Goal: Task Accomplishment & Management: Manage account settings

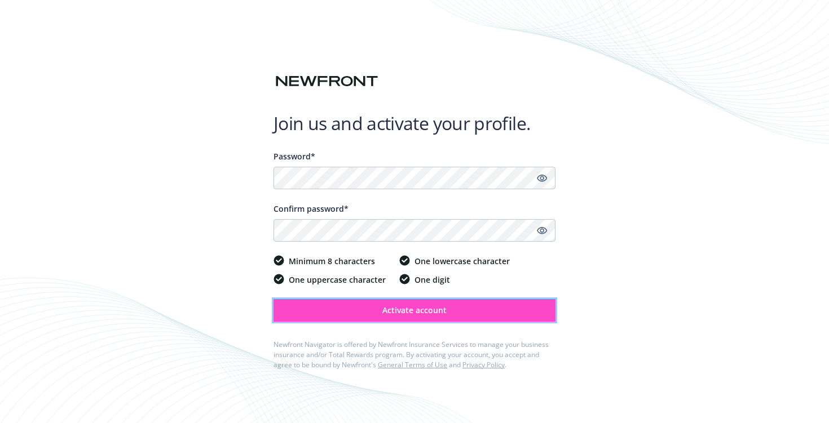
click at [420, 307] on span "Activate account" at bounding box center [414, 310] width 64 height 11
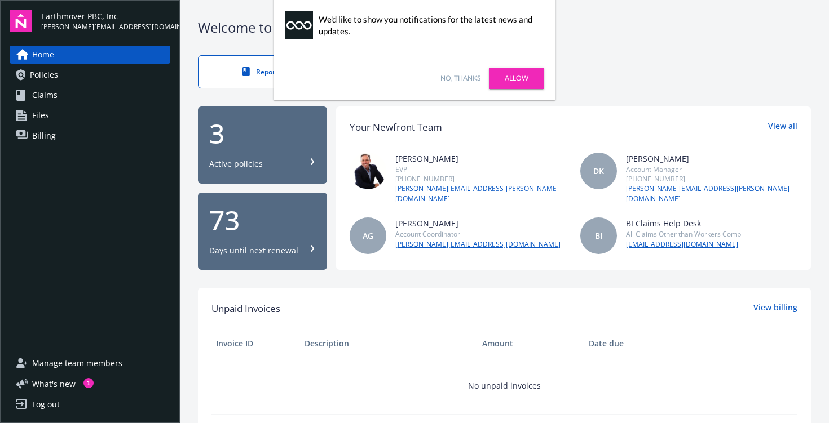
click at [456, 74] on link "No, thanks" at bounding box center [460, 78] width 40 height 10
